Goal: Task Accomplishment & Management: Use online tool/utility

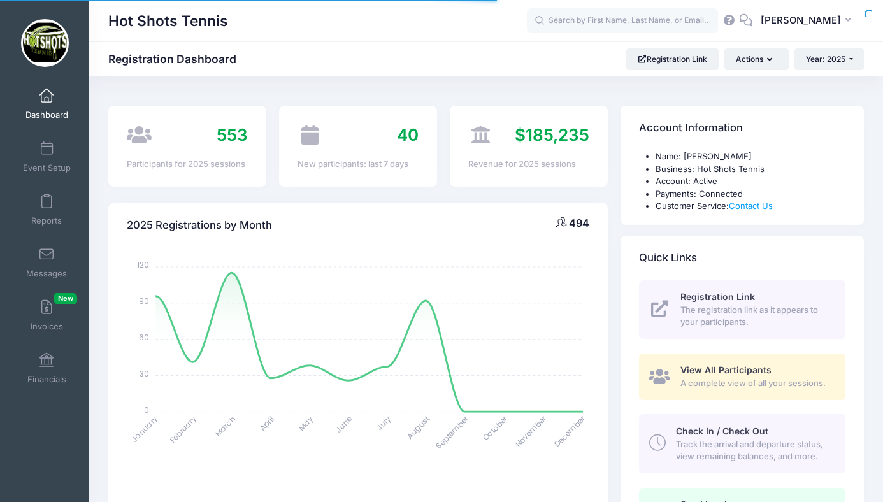
click at [0, 0] on div at bounding box center [0, 0] width 0 height 0
select select
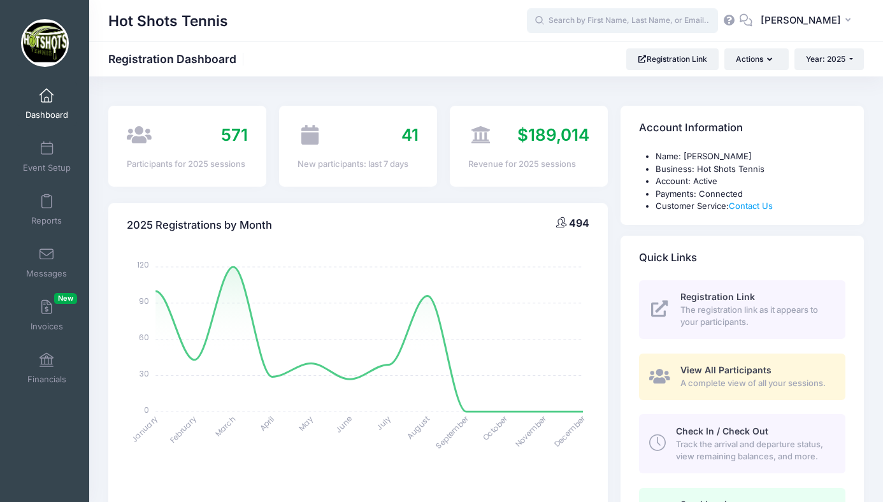
click at [593, 17] on input "text" at bounding box center [622, 20] width 191 height 25
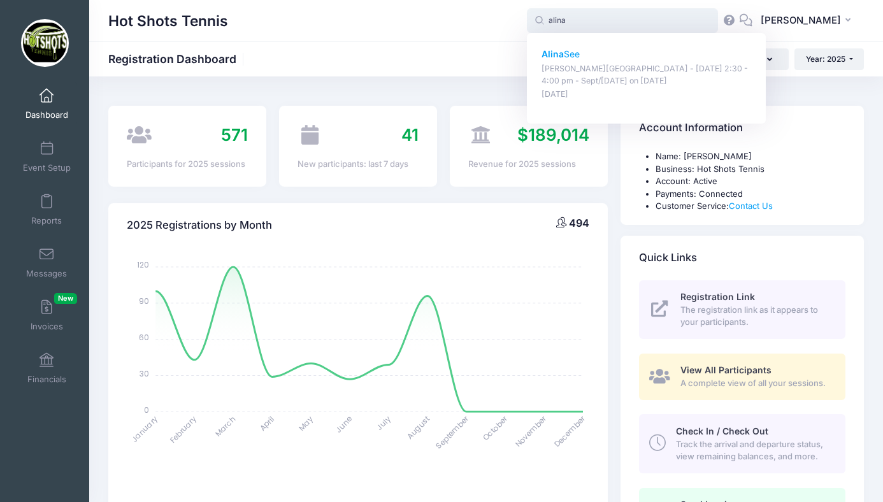
click at [564, 54] on strong "Alina" at bounding box center [553, 53] width 22 height 11
type input "Alina See (Braddock Elementary - Wednesday 2:30 - 4:00 pm - Sept/Oct 2025, Sep-…"
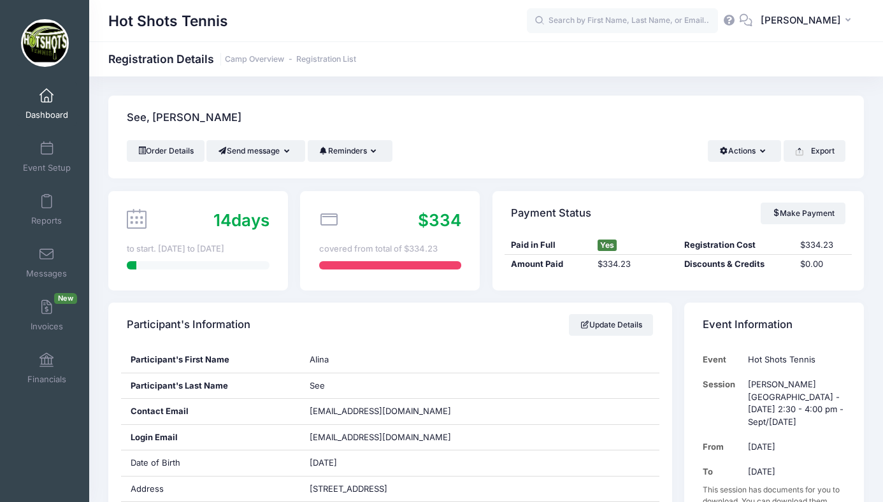
click at [46, 105] on link "Dashboard" at bounding box center [47, 104] width 61 height 45
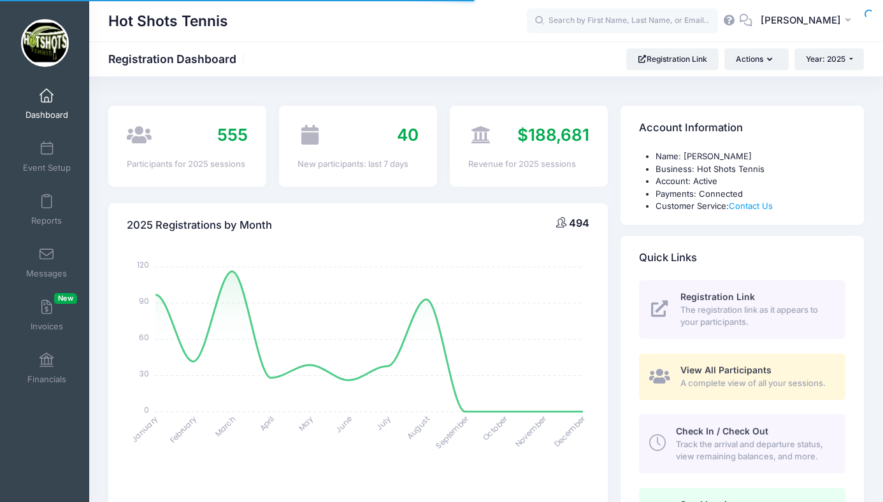
select select
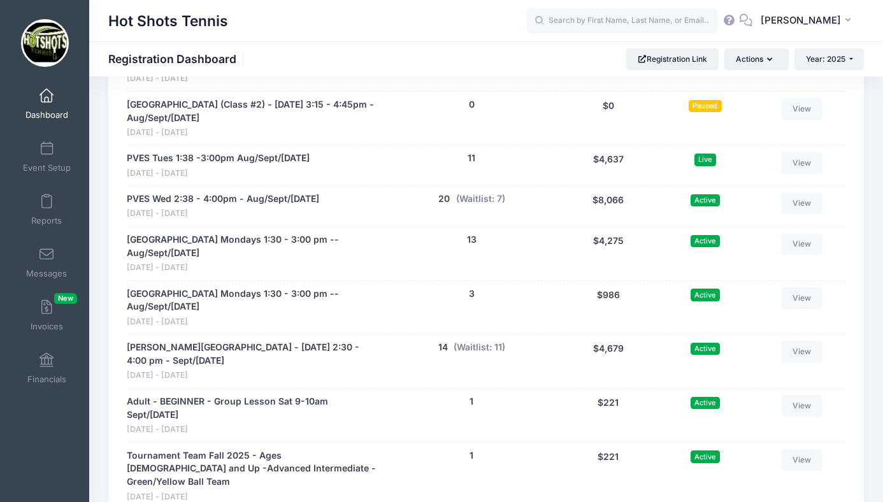
scroll to position [2705, 0]
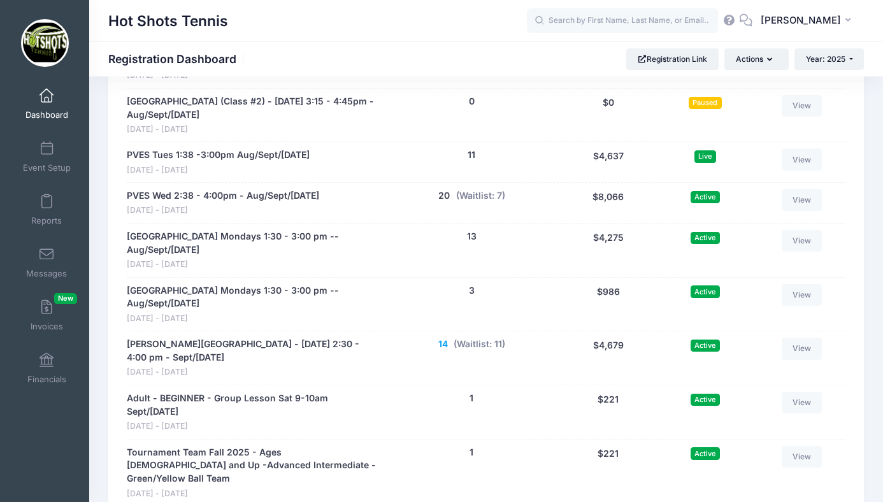
click at [442, 338] on button "14" at bounding box center [443, 344] width 10 height 13
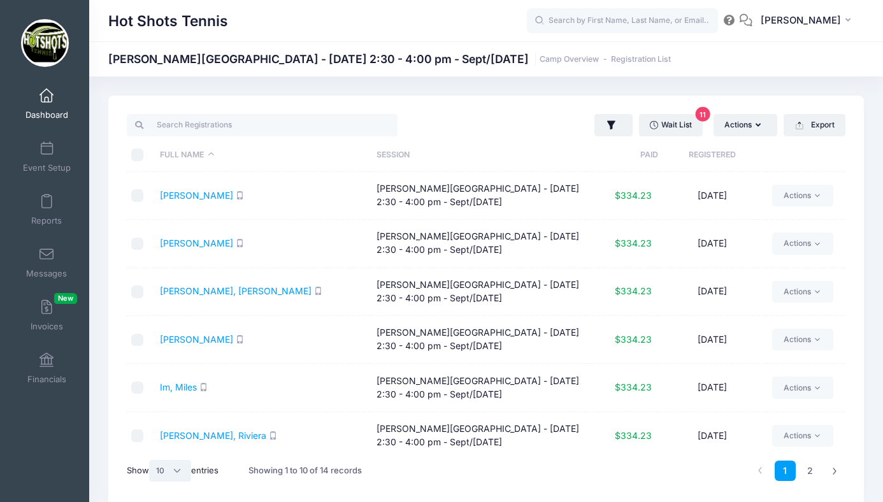
click at [177, 468] on select "All 10 25 50" at bounding box center [170, 471] width 42 height 22
select select "25"
click at [151, 460] on select "All 10 25 50" at bounding box center [170, 471] width 42 height 22
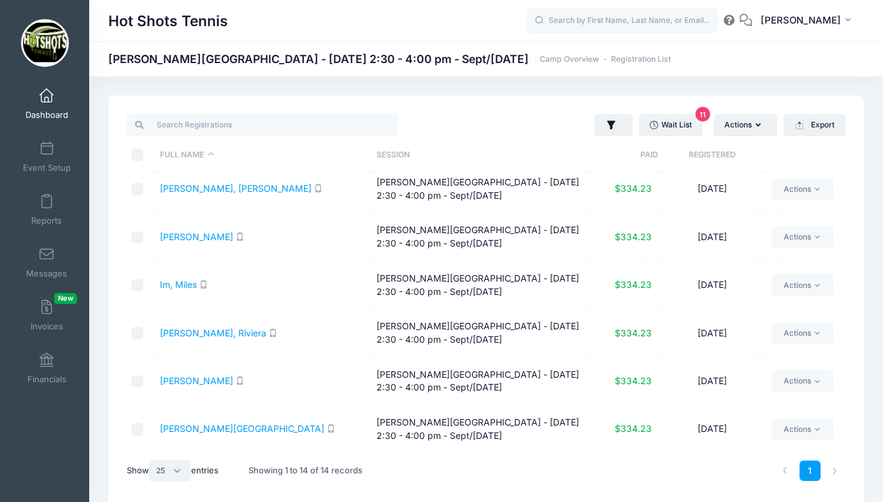
scroll to position [4, 0]
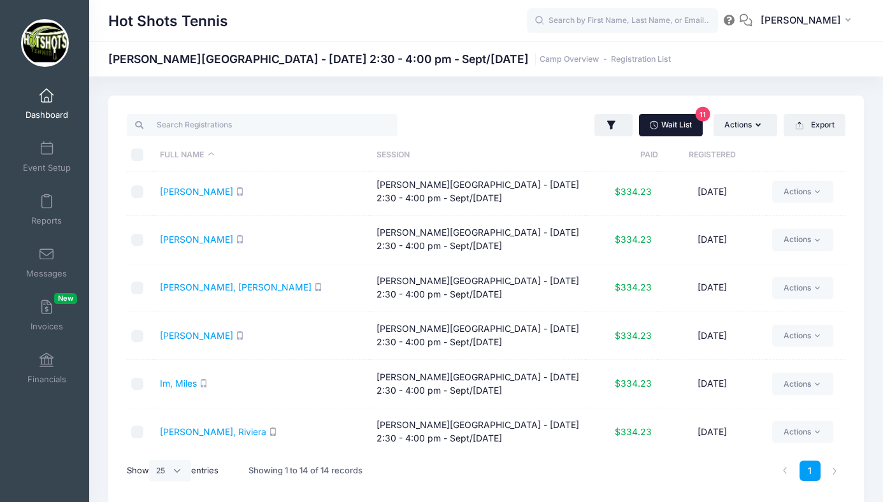
click at [664, 125] on link "Wait List 11" at bounding box center [671, 125] width 64 height 22
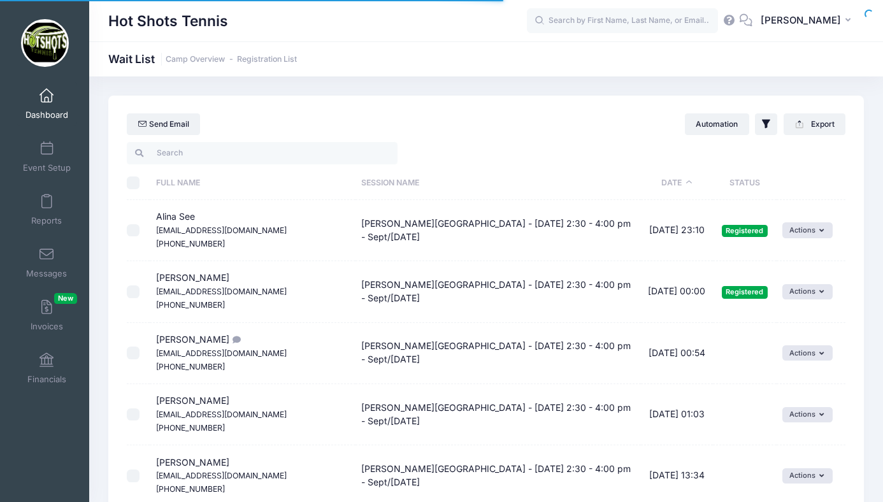
select select "50"
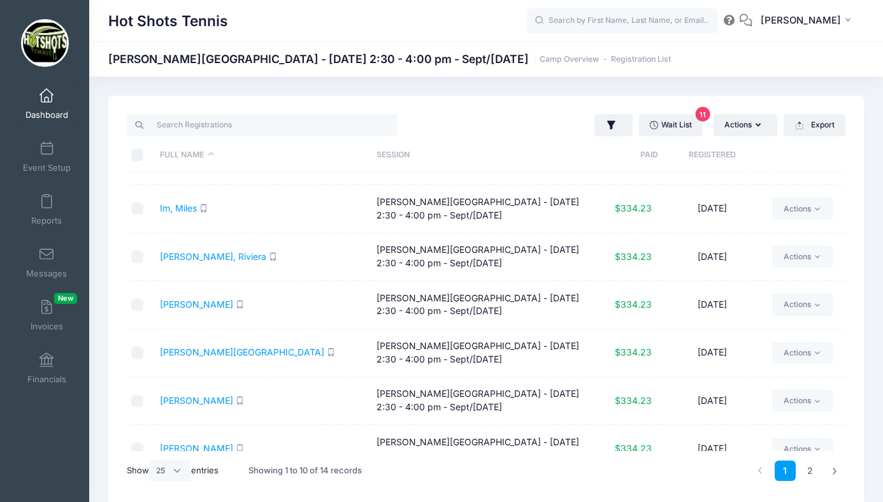
scroll to position [180, 0]
click at [174, 468] on select "All 10 25 50" at bounding box center [170, 471] width 42 height 22
select select "50"
click at [151, 460] on select "All 10 25 50" at bounding box center [170, 471] width 42 height 22
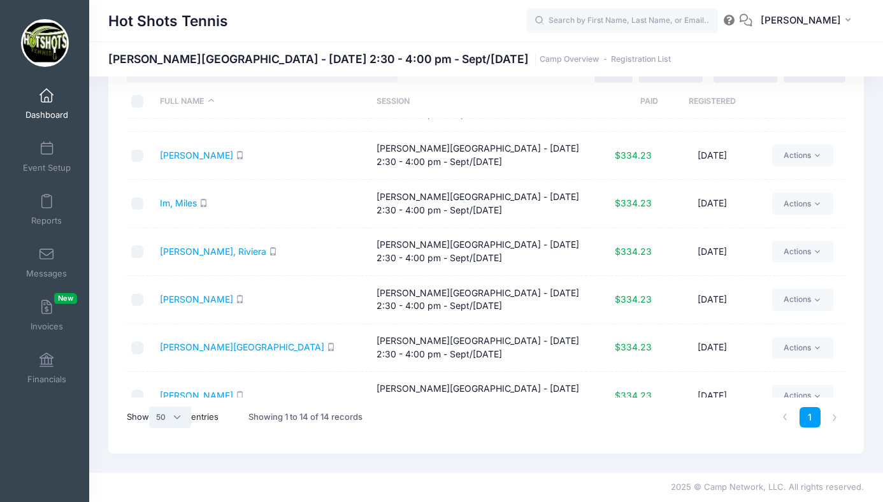
scroll to position [0, 0]
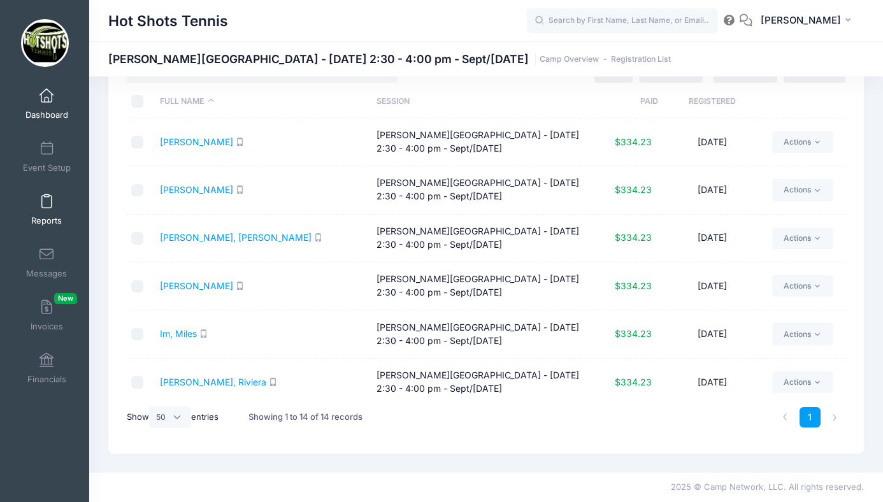
click at [47, 206] on span at bounding box center [47, 202] width 0 height 14
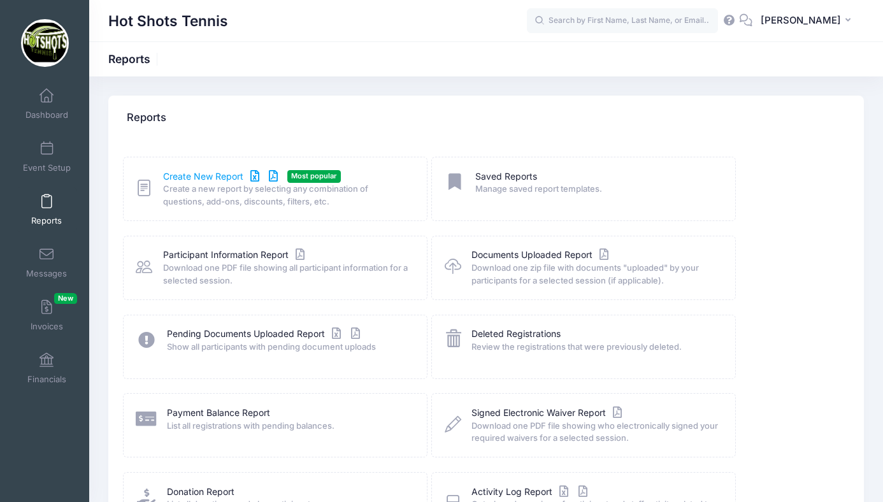
click at [192, 177] on link "Create New Report" at bounding box center [222, 176] width 119 height 13
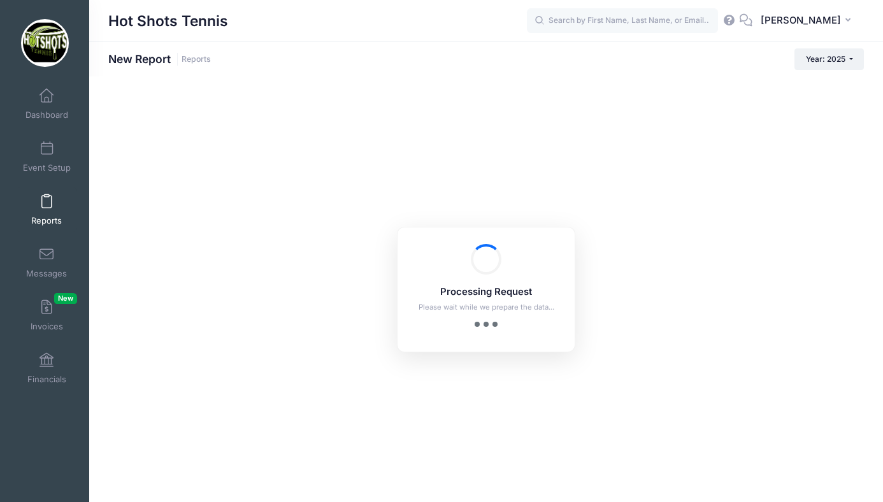
checkbox input "true"
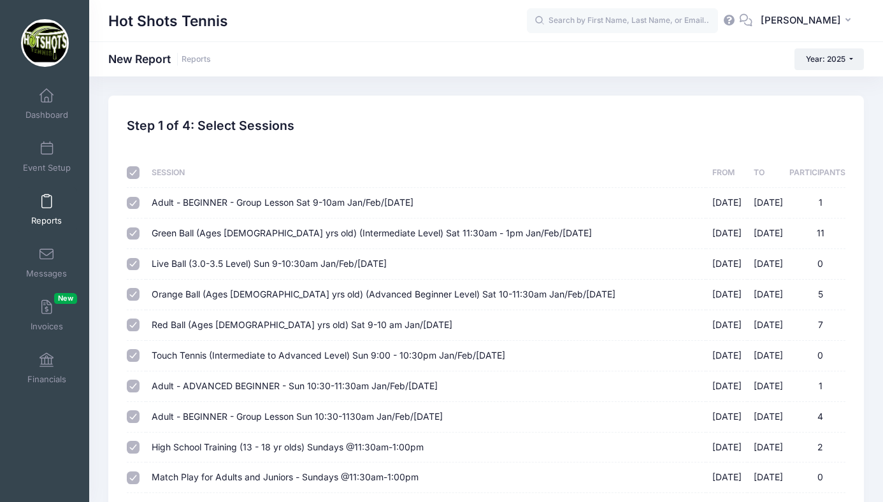
click at [134, 174] on input "checkbox" at bounding box center [133, 172] width 13 height 13
checkbox input "false"
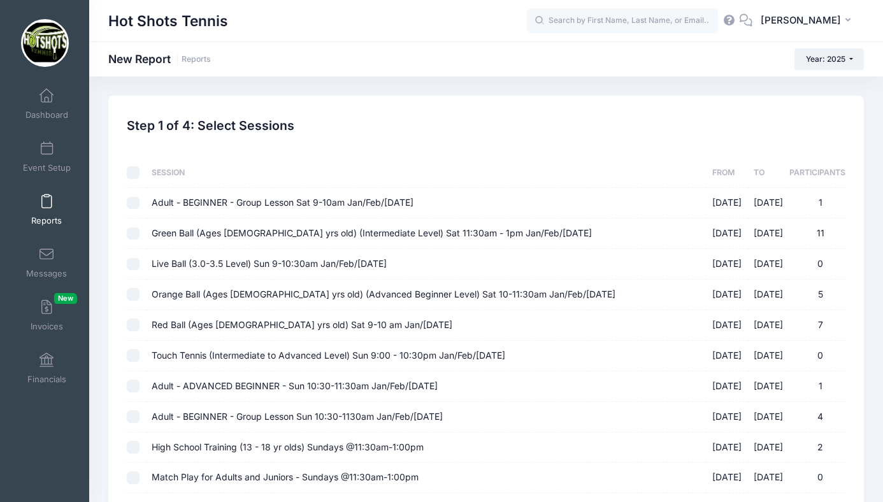
checkbox input "false"
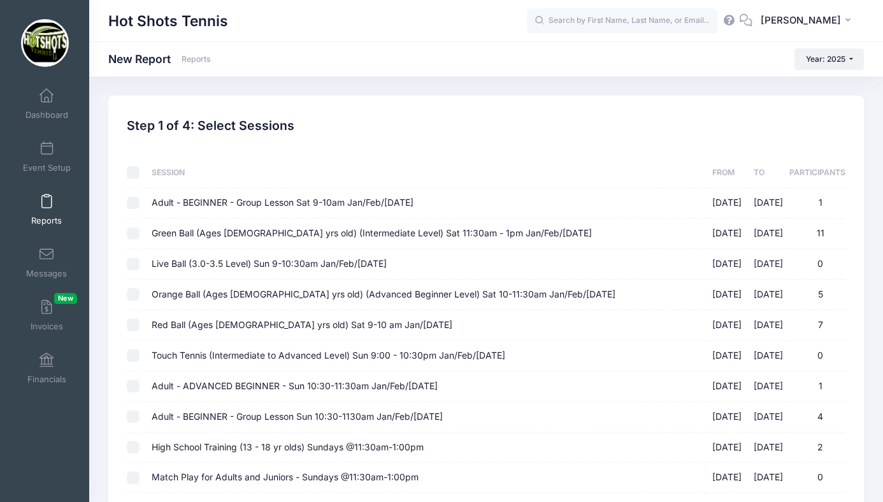
checkbox input "false"
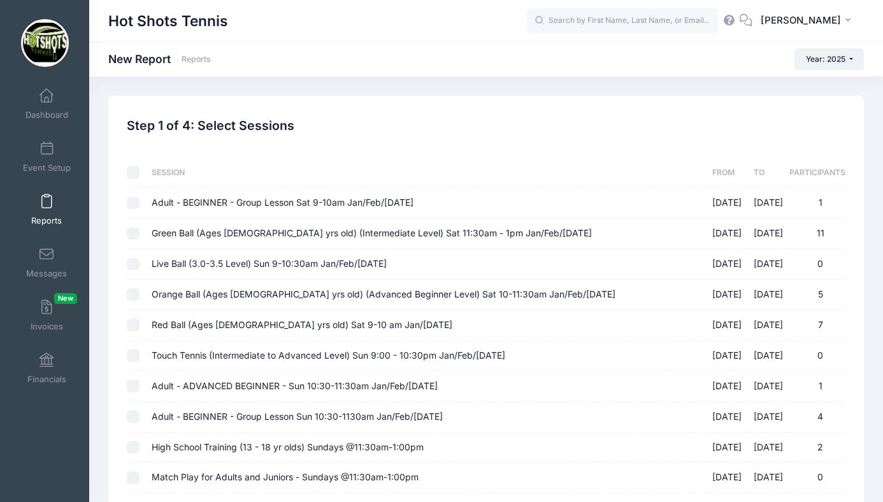
checkbox input "false"
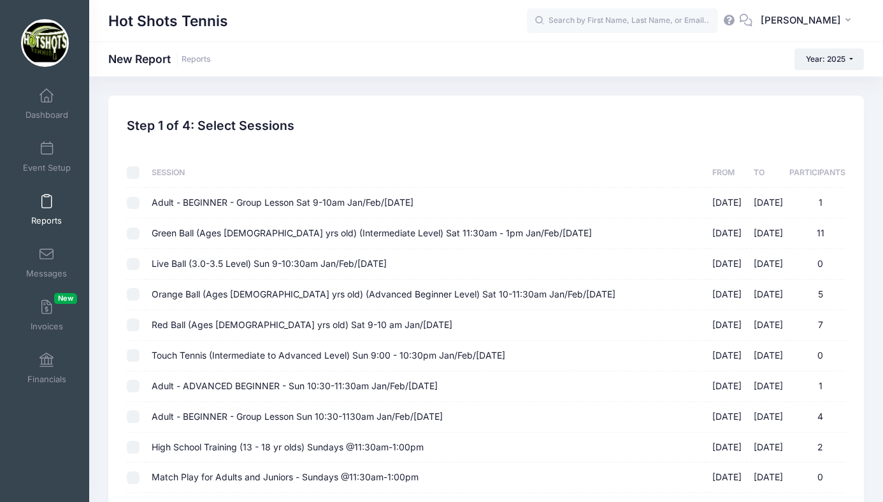
checkbox input "false"
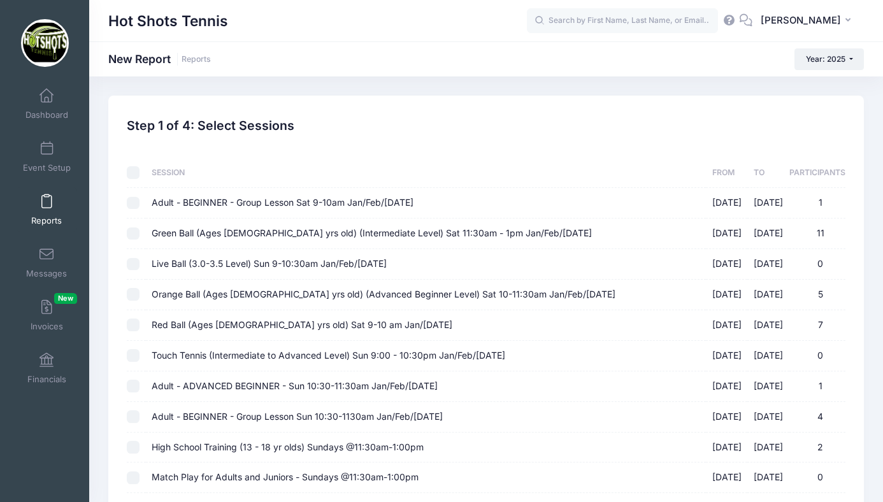
checkbox input "false"
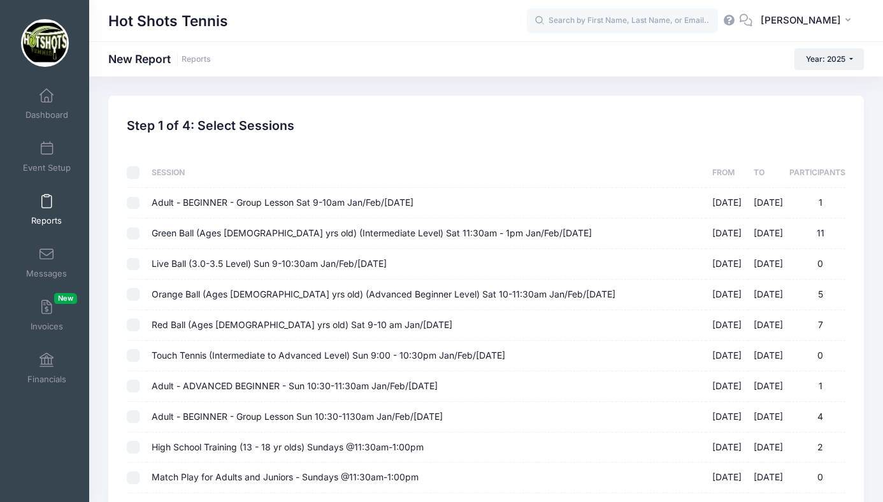
checkbox input "false"
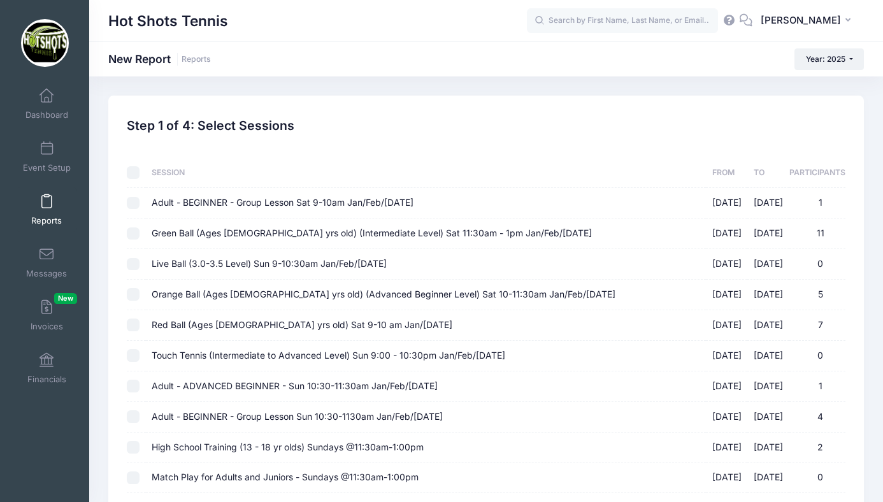
checkbox input "false"
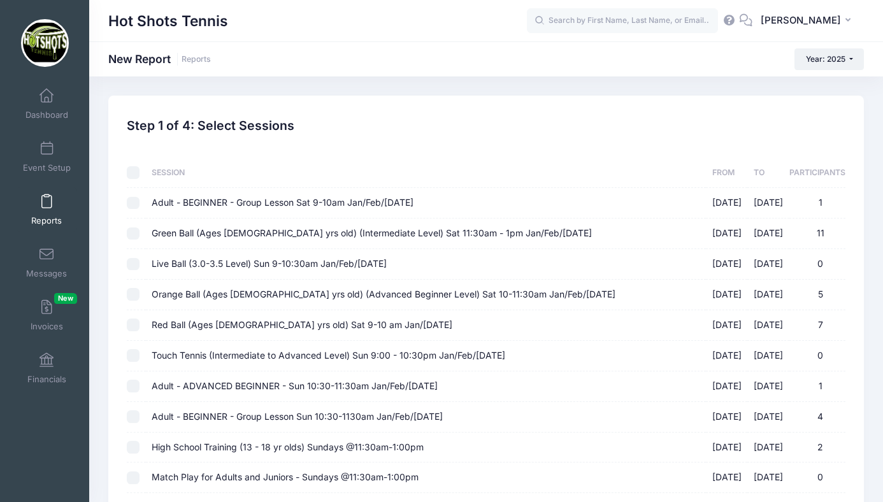
checkbox input "false"
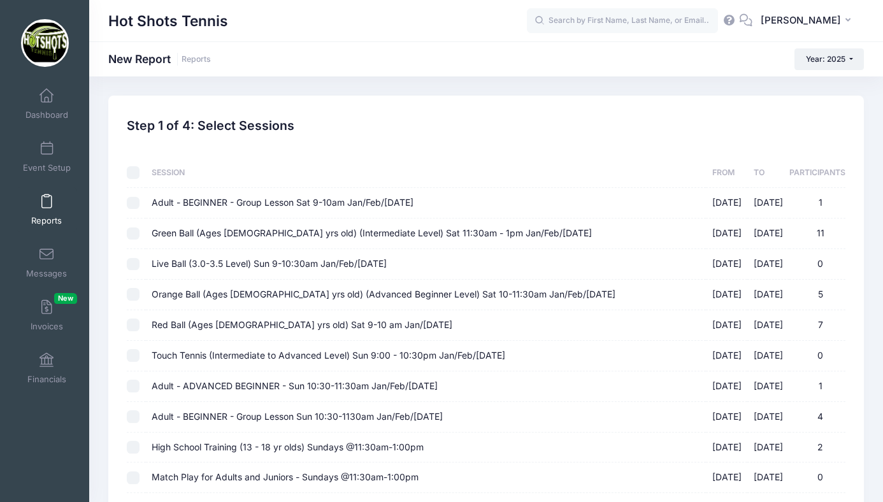
checkbox input "false"
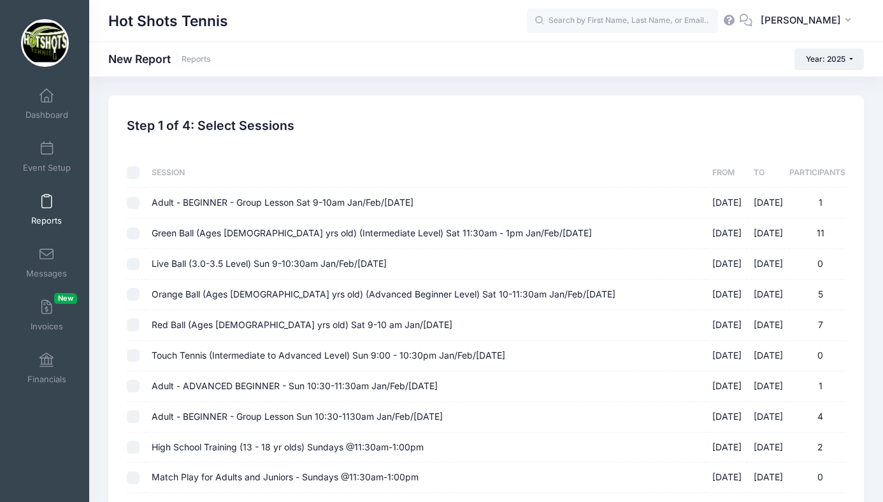
checkbox input "false"
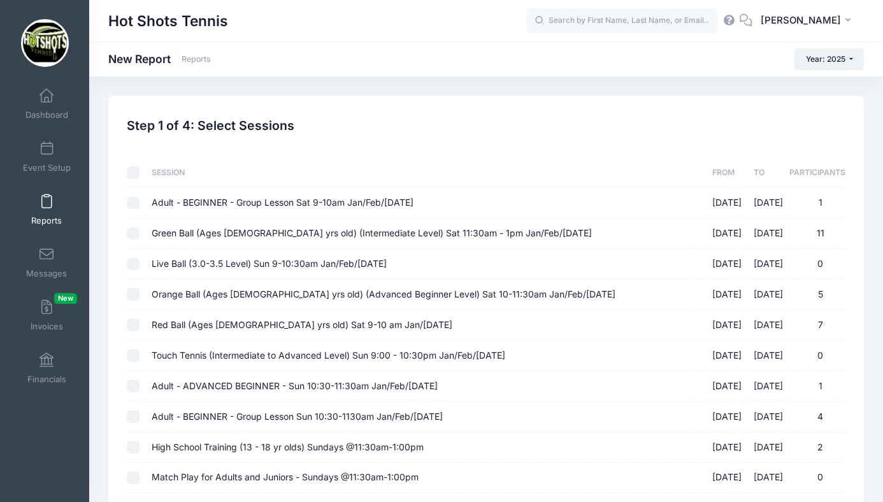
checkbox input "false"
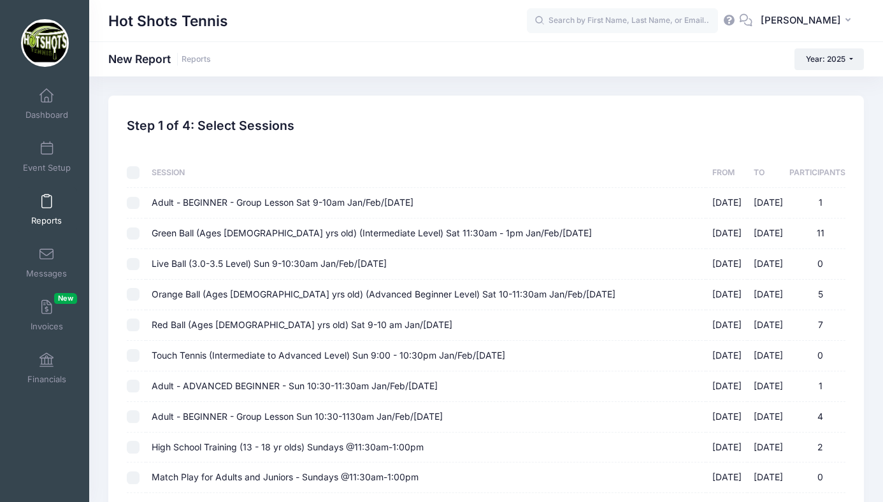
checkbox input "false"
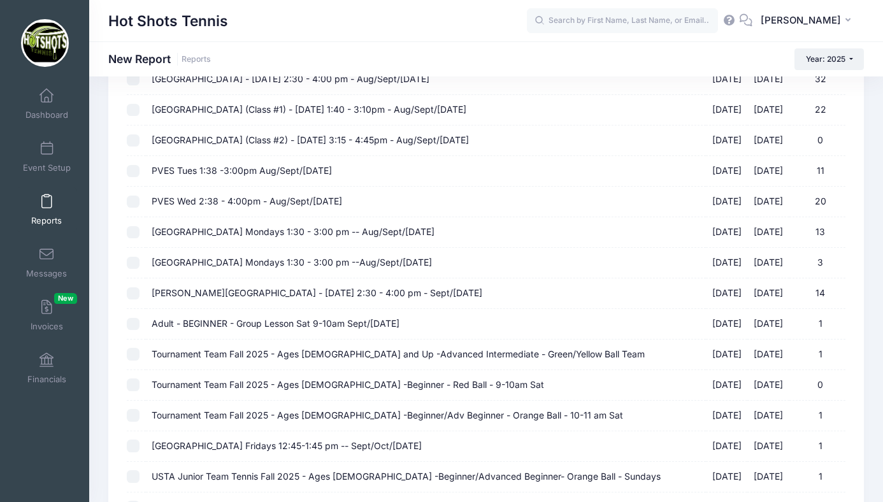
scroll to position [1247, 0]
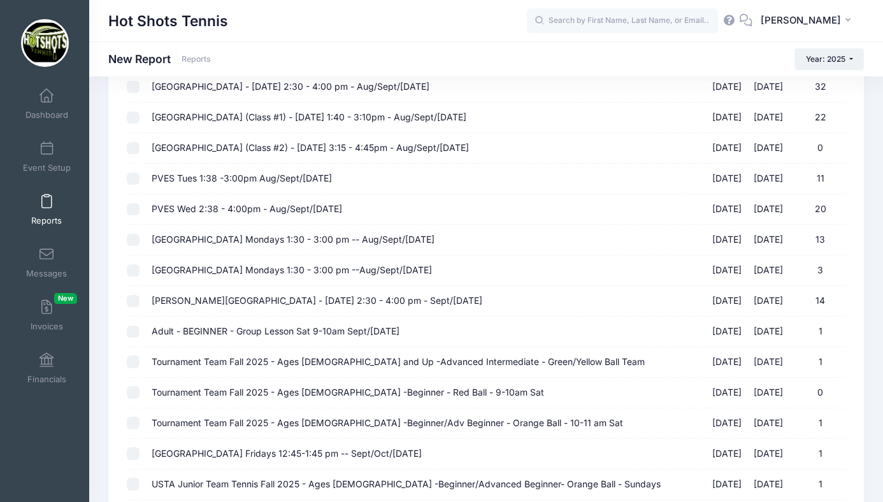
click at [256, 302] on span "[PERSON_NAME][GEOGRAPHIC_DATA] - [DATE] 2:30 - 4:00 pm - Sept/[DATE]" at bounding box center [317, 300] width 331 height 11
click at [140, 302] on input "Braddock Elementary - Wednesday 2:30 - 4:00 pm - Sept/Oct 2025 09/03/2025 - 10/…" at bounding box center [133, 301] width 13 height 13
checkbox input "true"
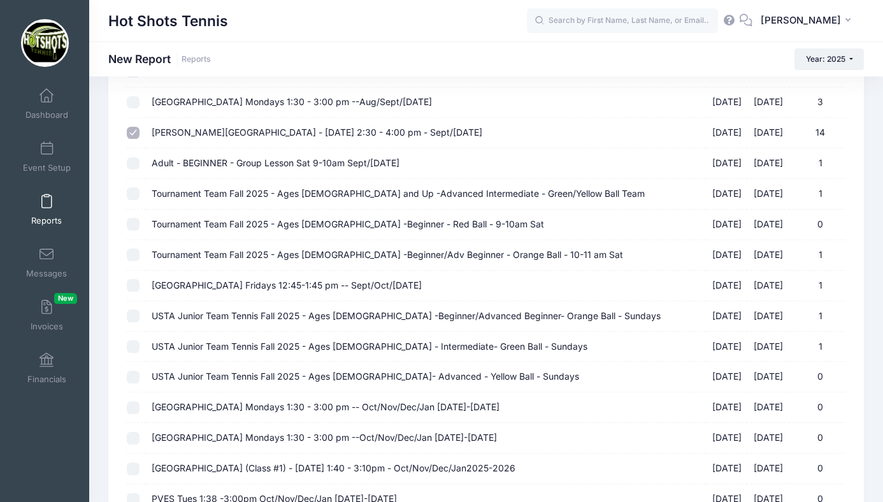
scroll to position [1617, 0]
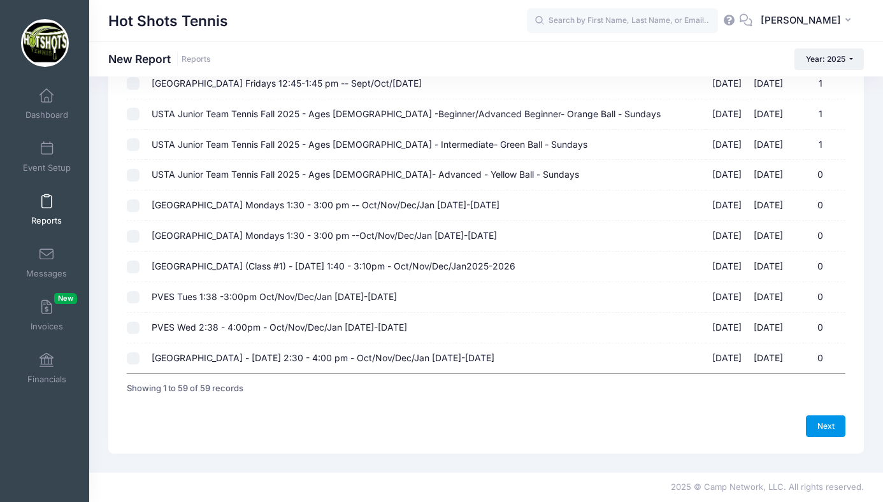
click at [830, 422] on link "Next" at bounding box center [826, 427] width 40 height 22
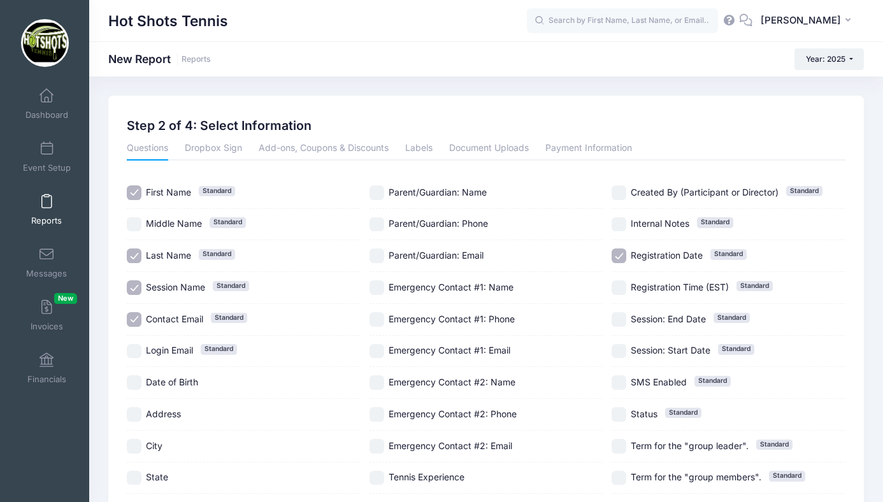
click at [136, 286] on input "Session Name Standard" at bounding box center [134, 287] width 15 height 15
checkbox input "false"
click at [138, 380] on input "Date of Birth" at bounding box center [134, 382] width 15 height 15
checkbox input "true"
click at [619, 252] on input "Registration Date Standard" at bounding box center [619, 256] width 15 height 15
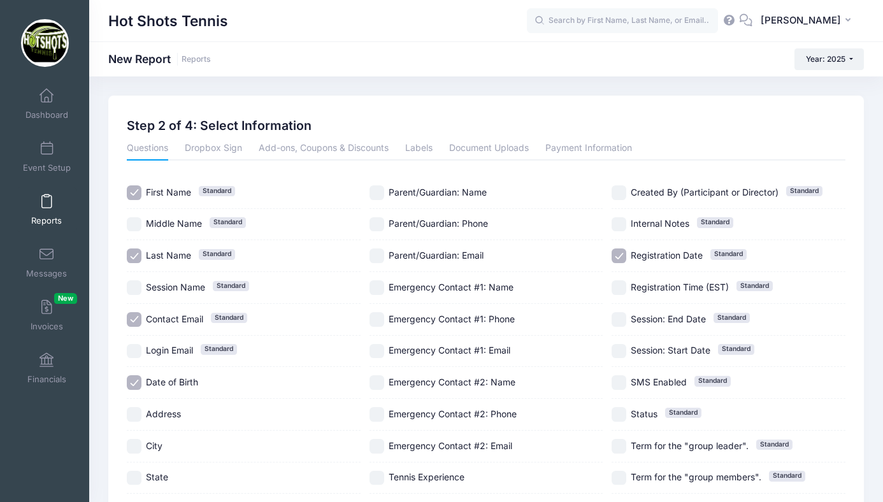
checkbox input "false"
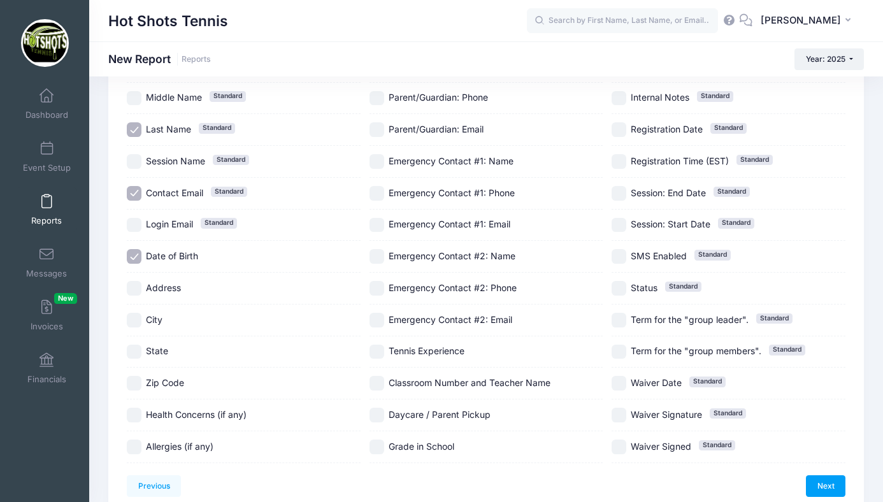
scroll to position [143, 0]
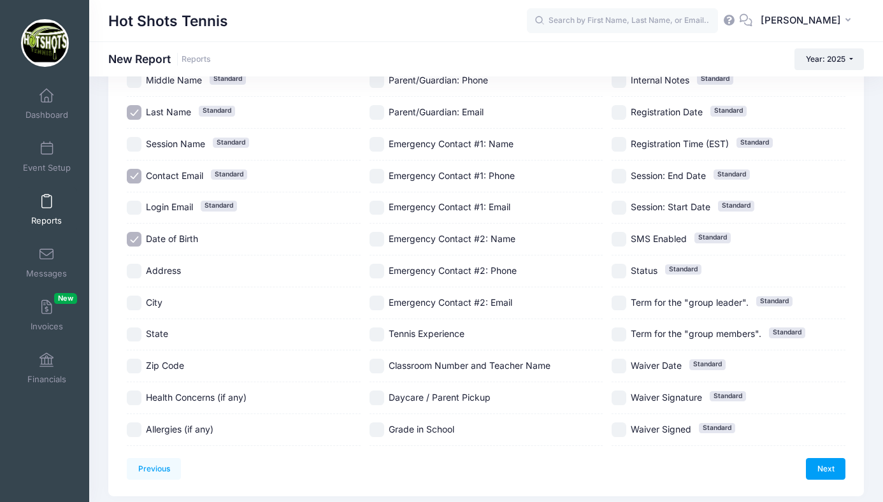
click at [378, 333] on input "Tennis Experience" at bounding box center [377, 335] width 15 height 15
checkbox input "true"
click at [820, 460] on link "Next" at bounding box center [826, 469] width 40 height 22
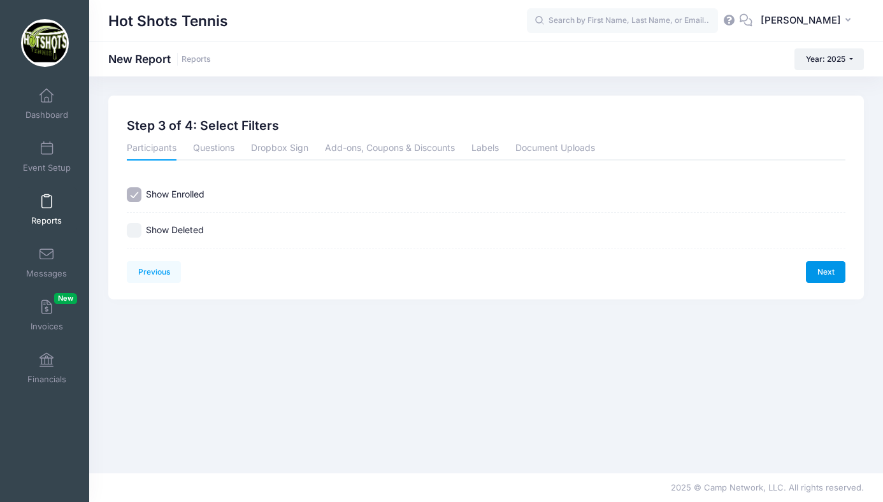
click at [821, 273] on link "Next" at bounding box center [826, 272] width 40 height 22
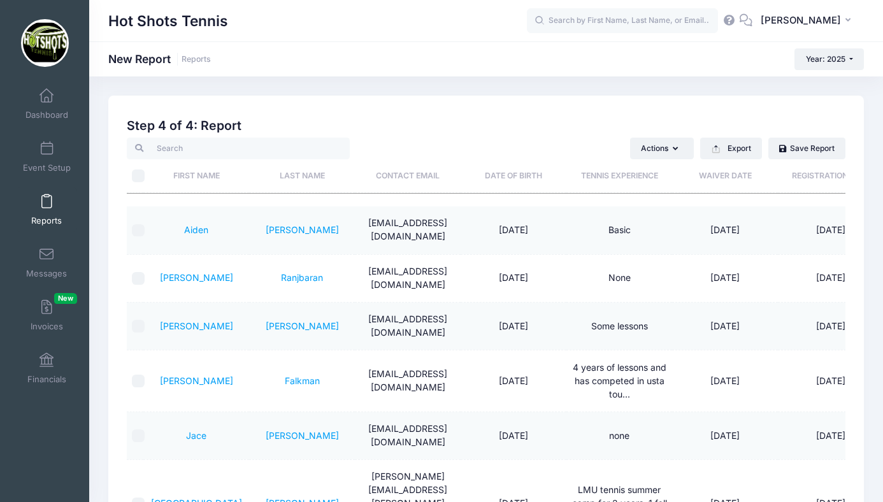
click at [507, 176] on th "Date of Birth" at bounding box center [514, 176] width 106 height 34
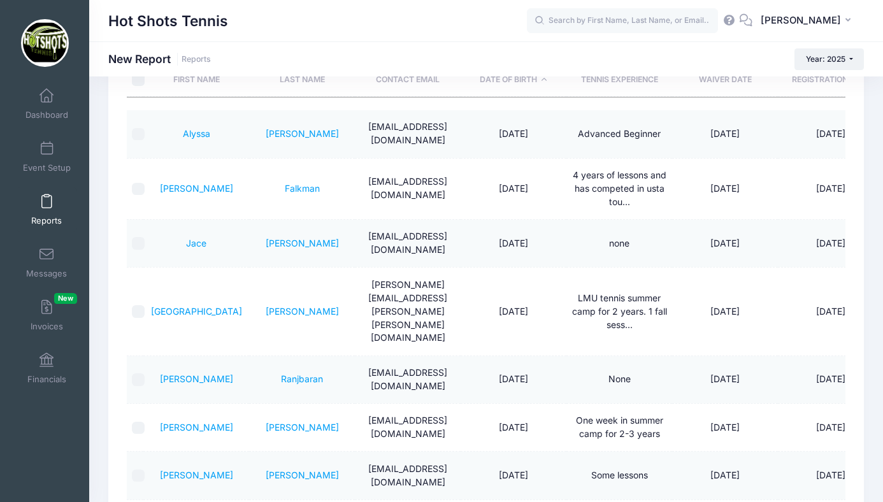
scroll to position [90, 0]
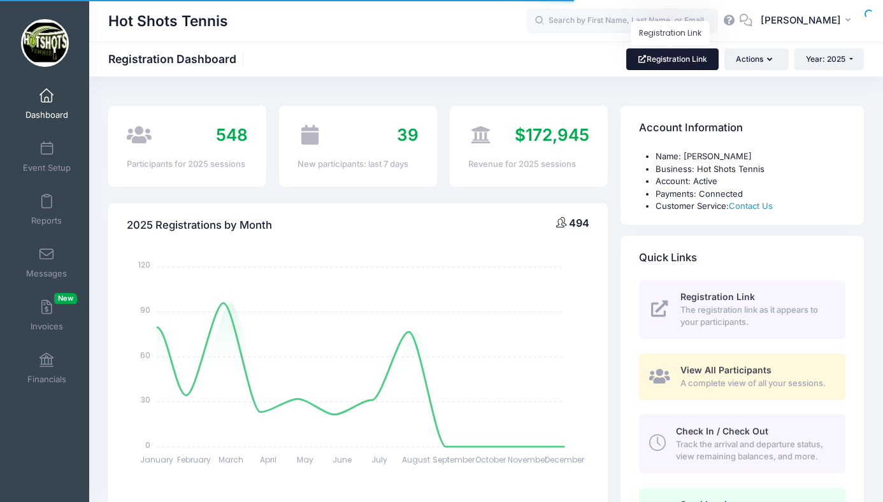
select select
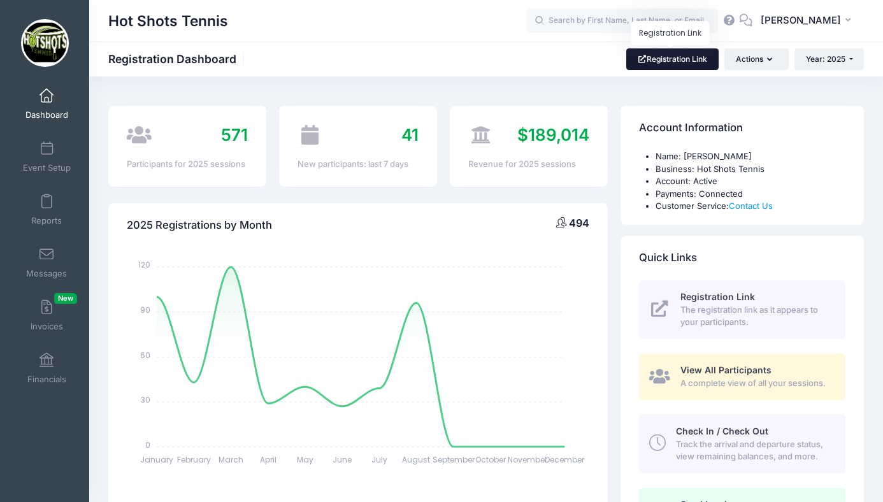
click at [665, 57] on link "Registration Link" at bounding box center [672, 59] width 92 height 22
